Goal: Information Seeking & Learning: Find specific fact

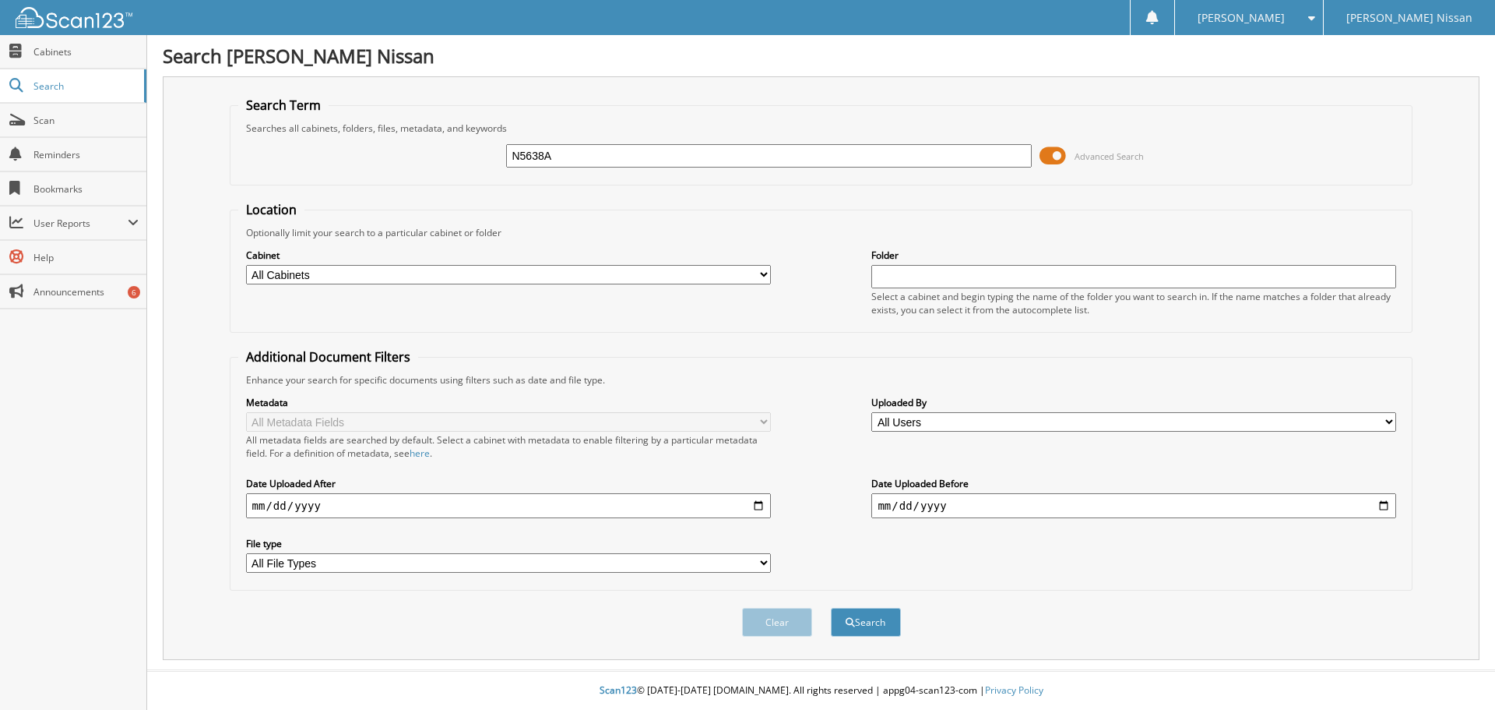
type input "N5638A"
click at [831, 607] on button "Search" at bounding box center [866, 621] width 70 height 29
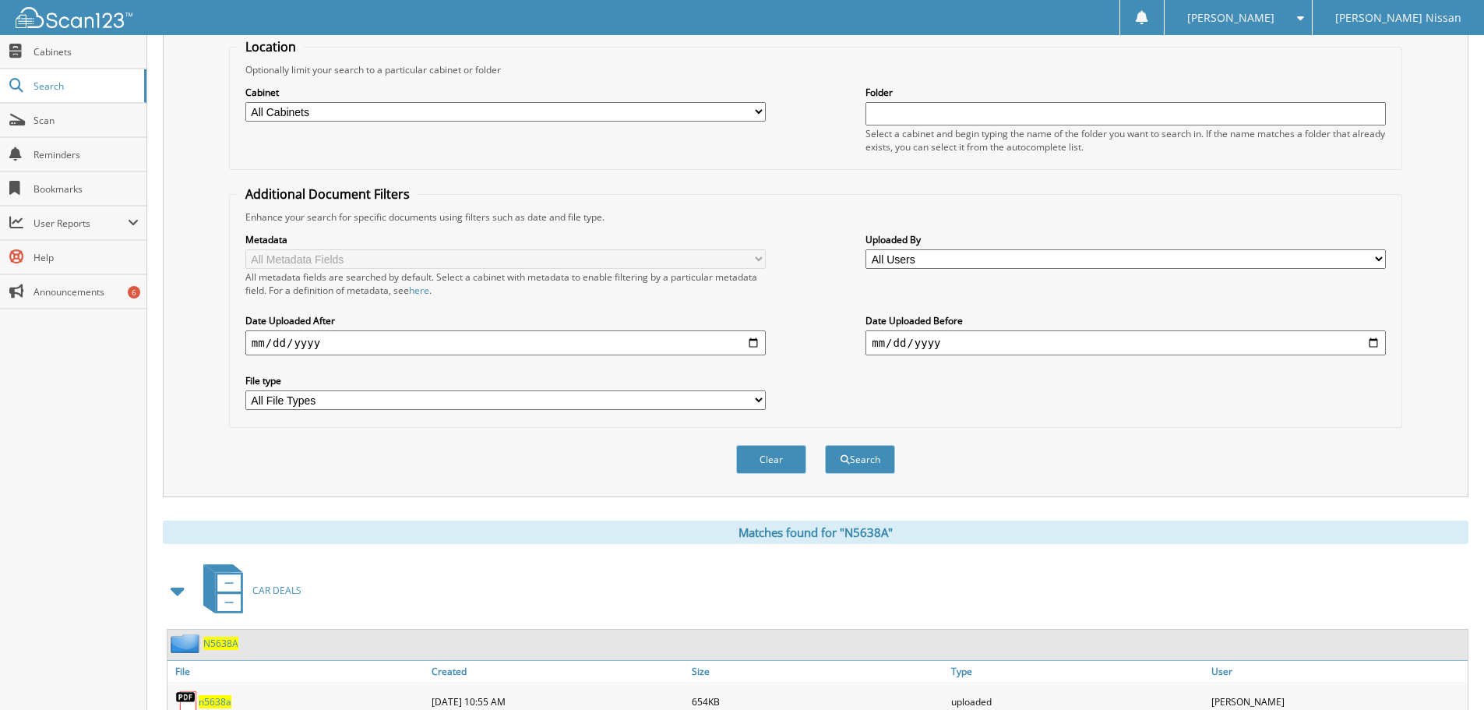
scroll to position [322, 0]
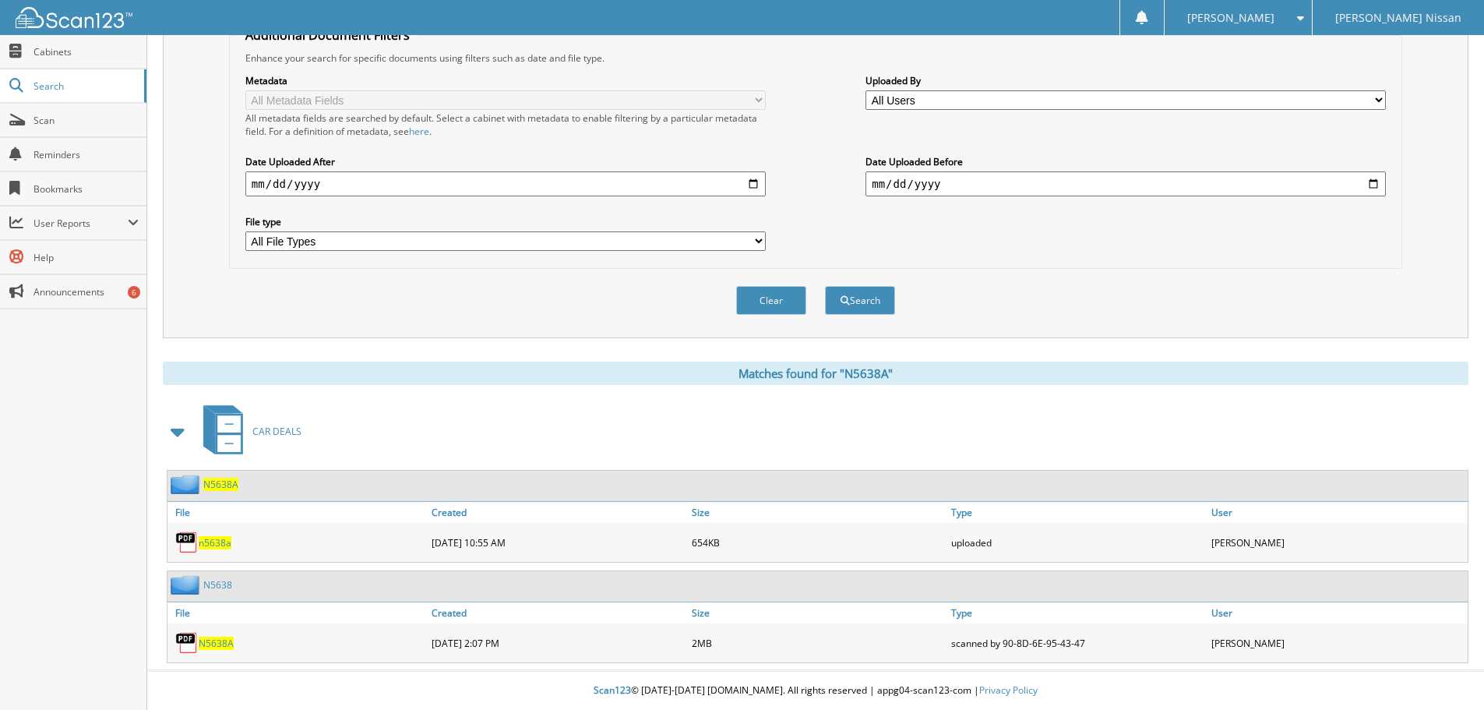
click at [214, 644] on span "N5638A" at bounding box center [216, 642] width 35 height 13
click at [222, 480] on span "N5638A" at bounding box center [220, 483] width 35 height 13
